Goal: Find contact information: Find contact information

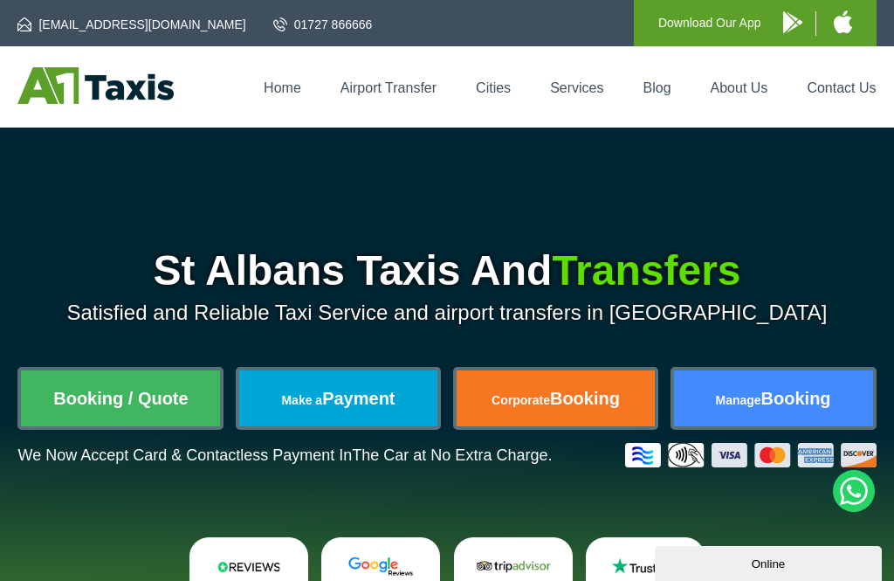
click at [850, 94] on link "Contact Us" at bounding box center [841, 87] width 69 height 15
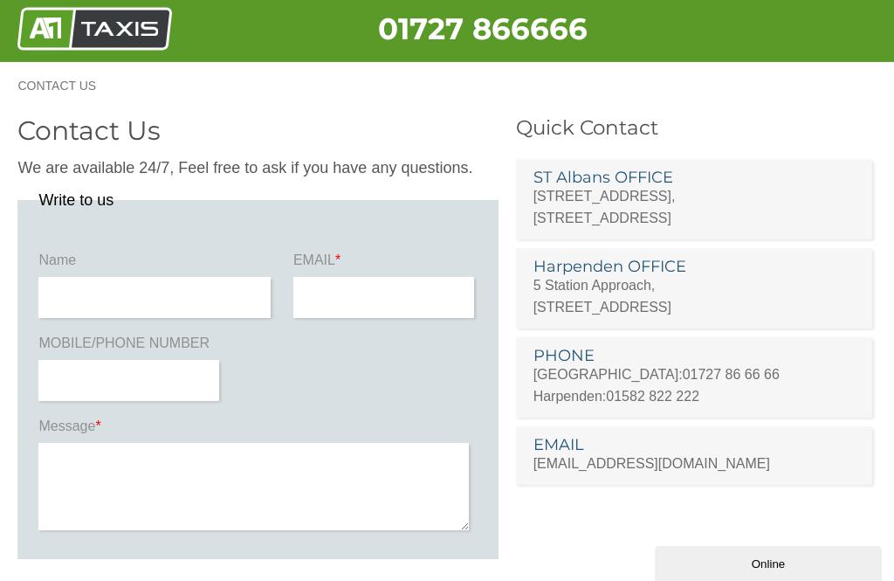
scroll to position [6, 0]
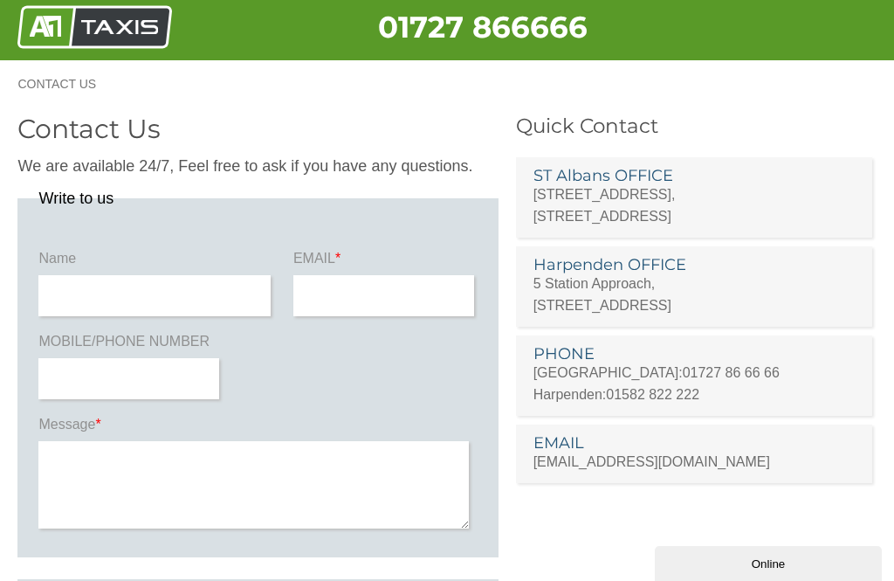
click at [657, 277] on p "5 Station Approach, Station Road, Harpenden, AL5 4SP" at bounding box center [695, 294] width 322 height 44
click at [644, 268] on h3 "Harpenden OFFICE" at bounding box center [695, 265] width 322 height 16
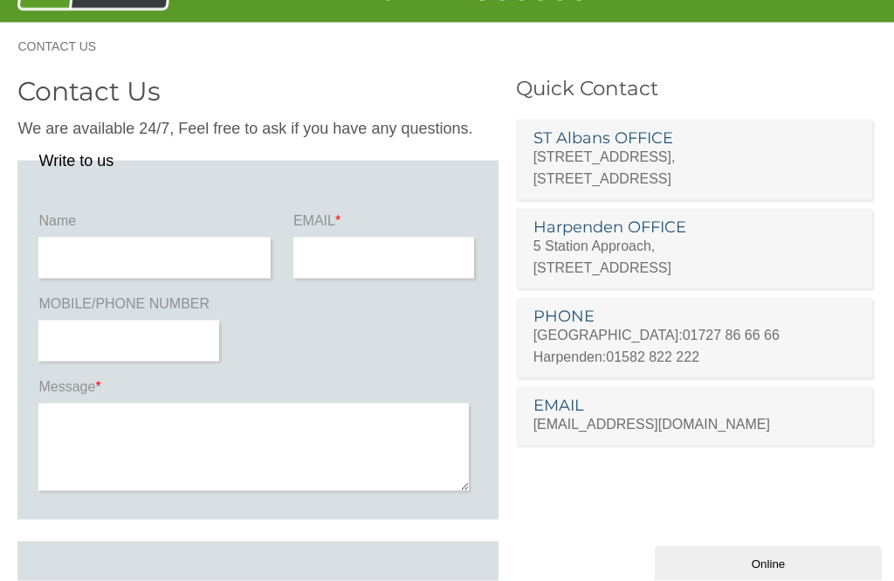
scroll to position [0, 0]
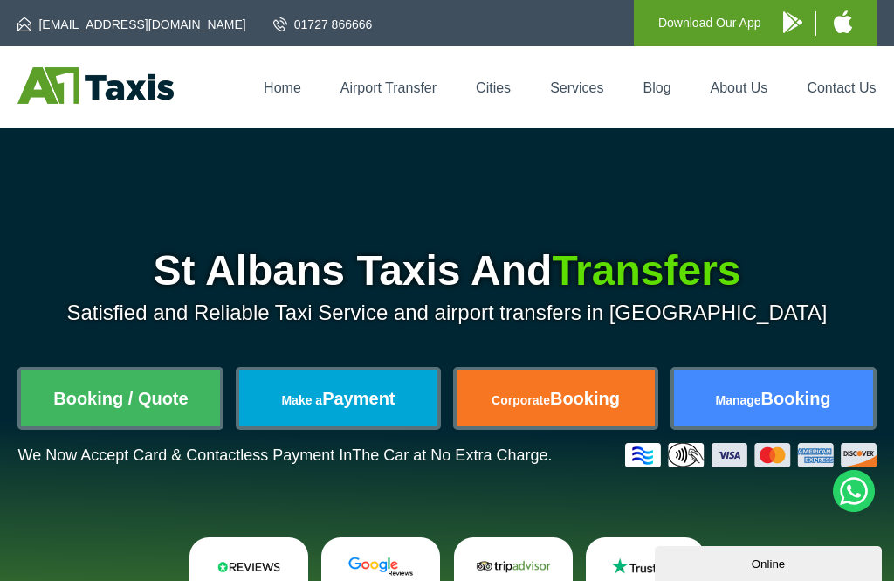
click at [291, 90] on link "Home" at bounding box center [283, 87] width 38 height 15
